Goal: Transaction & Acquisition: Book appointment/travel/reservation

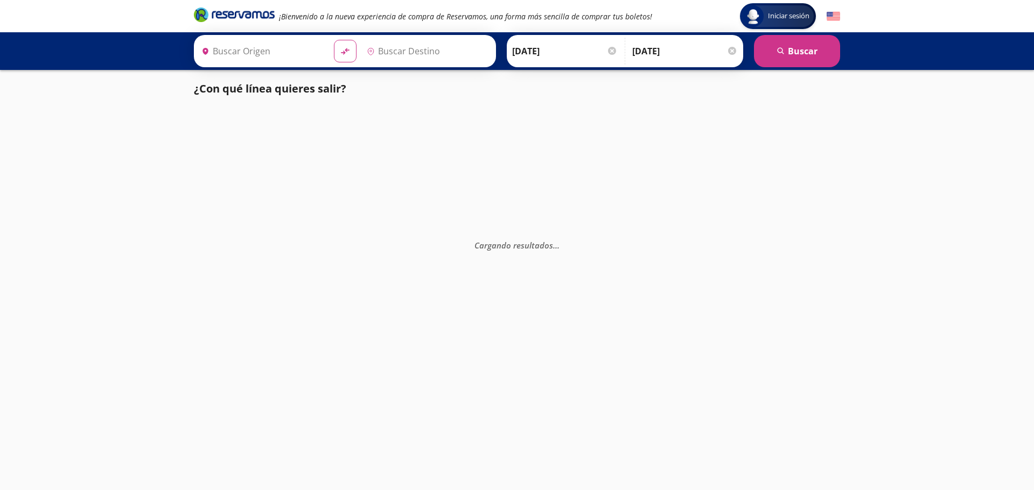
type input "[GEOGRAPHIC_DATA], [GEOGRAPHIC_DATA]"
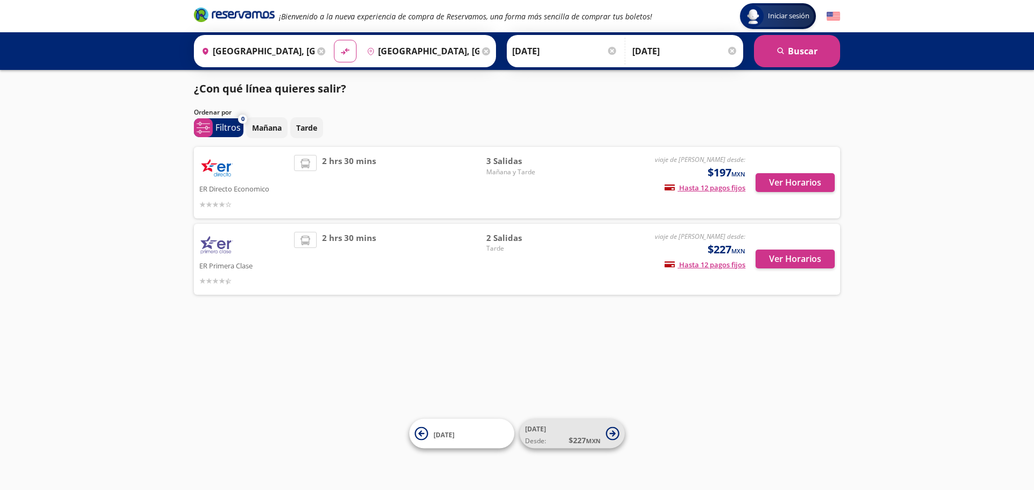
click at [616, 431] on icon at bounding box center [612, 433] width 13 height 13
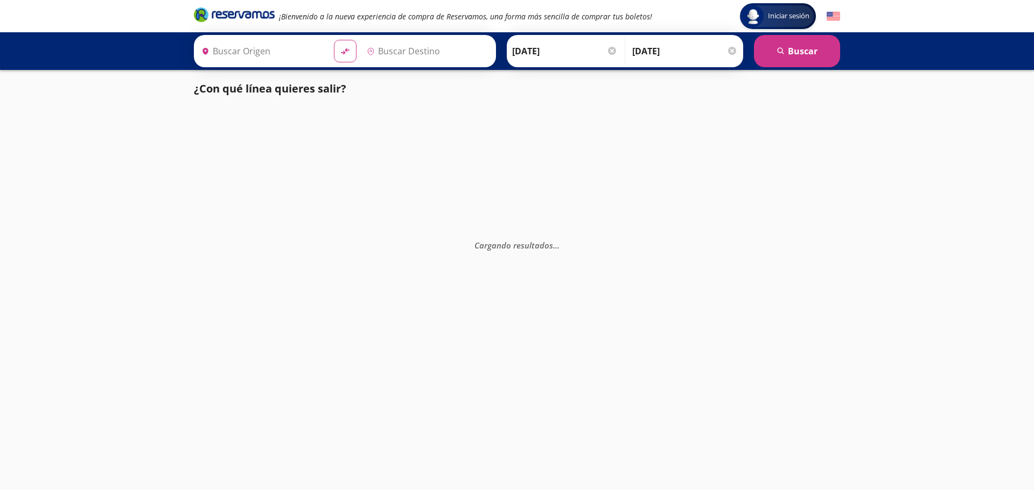
type input "[GEOGRAPHIC_DATA], [GEOGRAPHIC_DATA]"
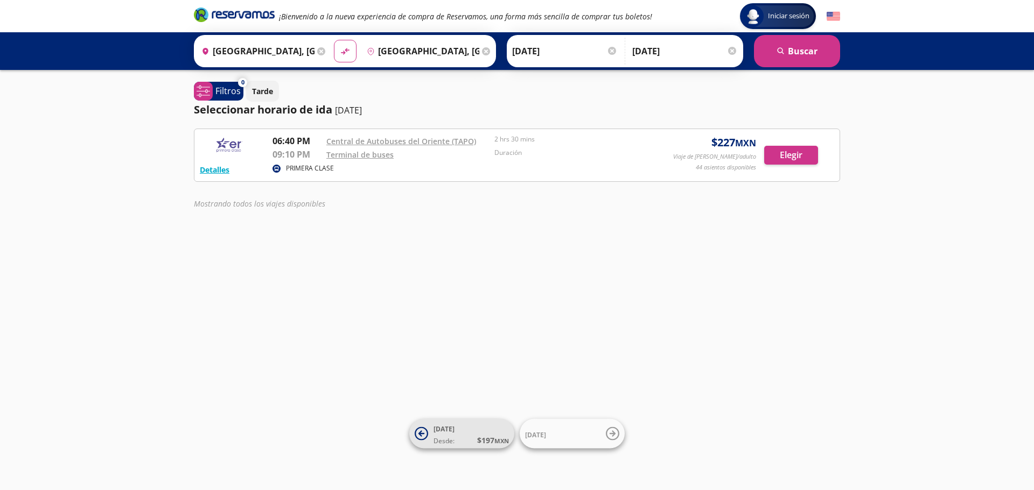
click at [422, 431] on icon at bounding box center [421, 434] width 6 height 6
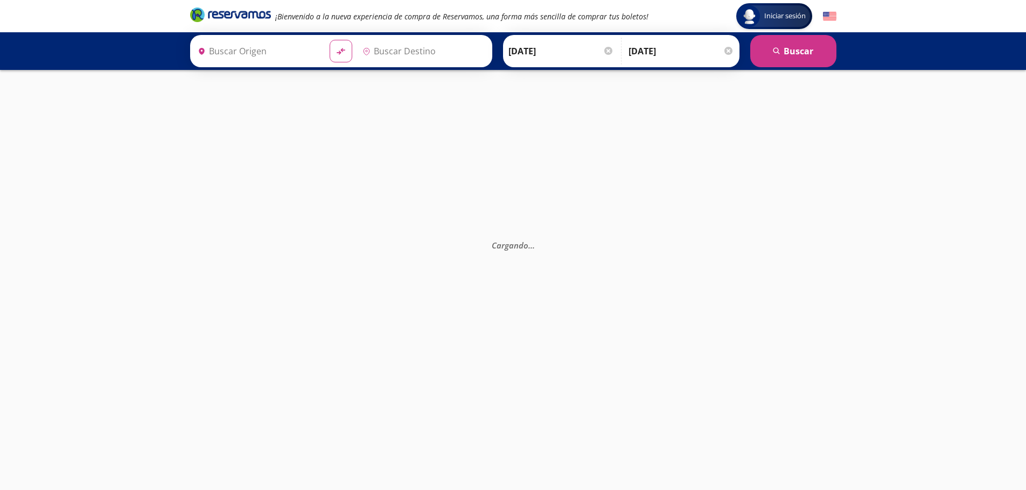
type input "[GEOGRAPHIC_DATA], [GEOGRAPHIC_DATA]"
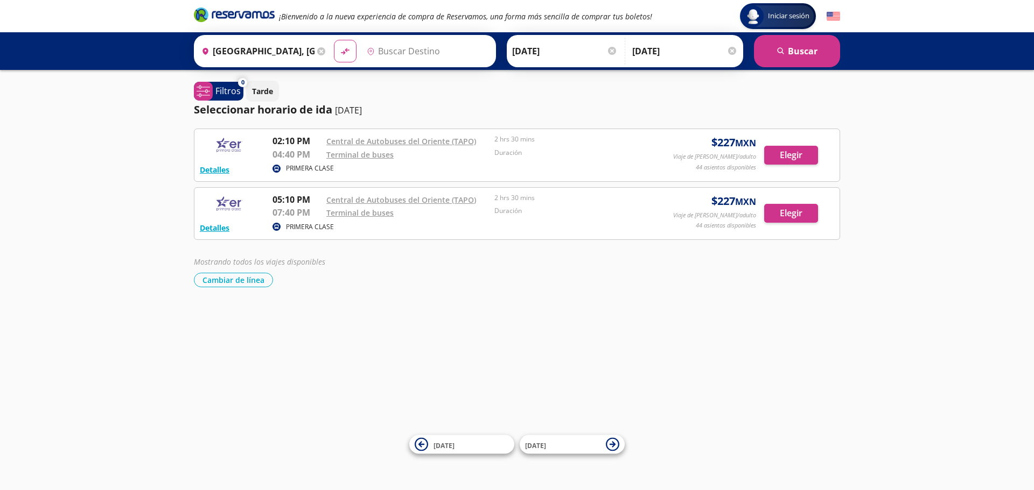
type input "[GEOGRAPHIC_DATA], [GEOGRAPHIC_DATA]"
click at [215, 165] on button "Detalles" at bounding box center [215, 169] width 30 height 11
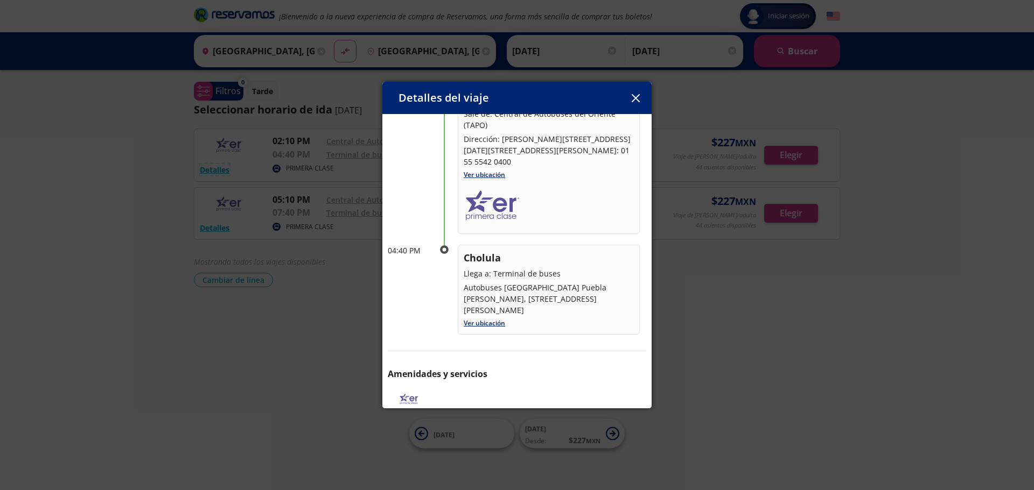
scroll to position [107, 0]
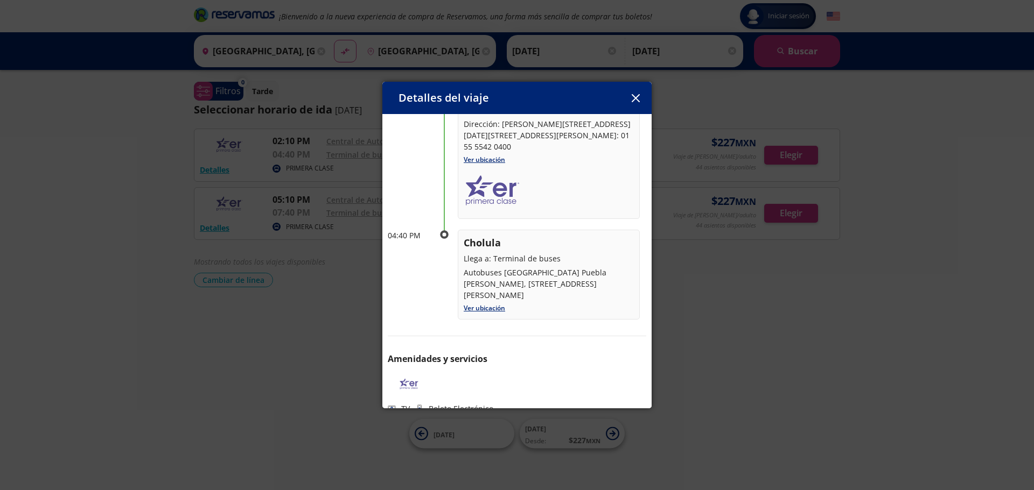
click at [420, 408] on icon at bounding box center [419, 409] width 2 height 2
click at [637, 98] on icon "button" at bounding box center [636, 98] width 8 height 8
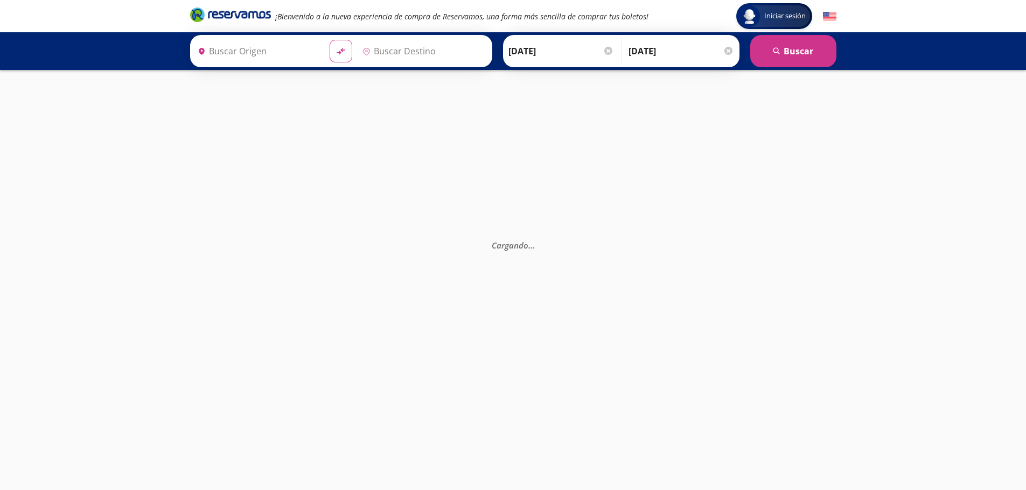
type input "[GEOGRAPHIC_DATA], [GEOGRAPHIC_DATA]"
